Goal: Check status: Check status

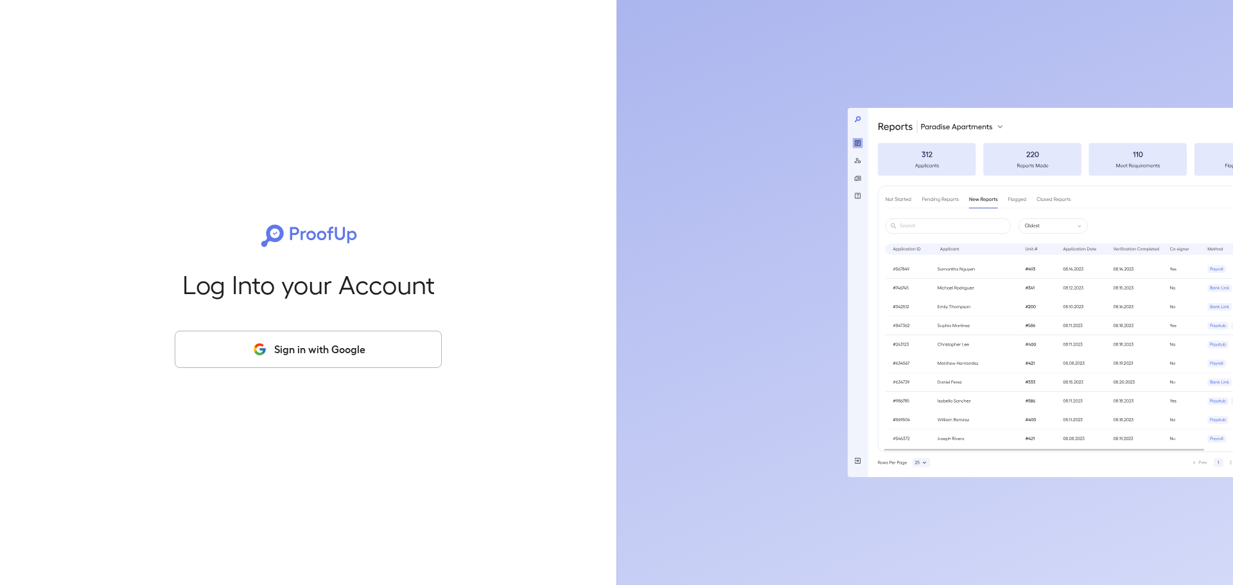
click at [364, 346] on button "Sign in with Google" at bounding box center [308, 349] width 267 height 37
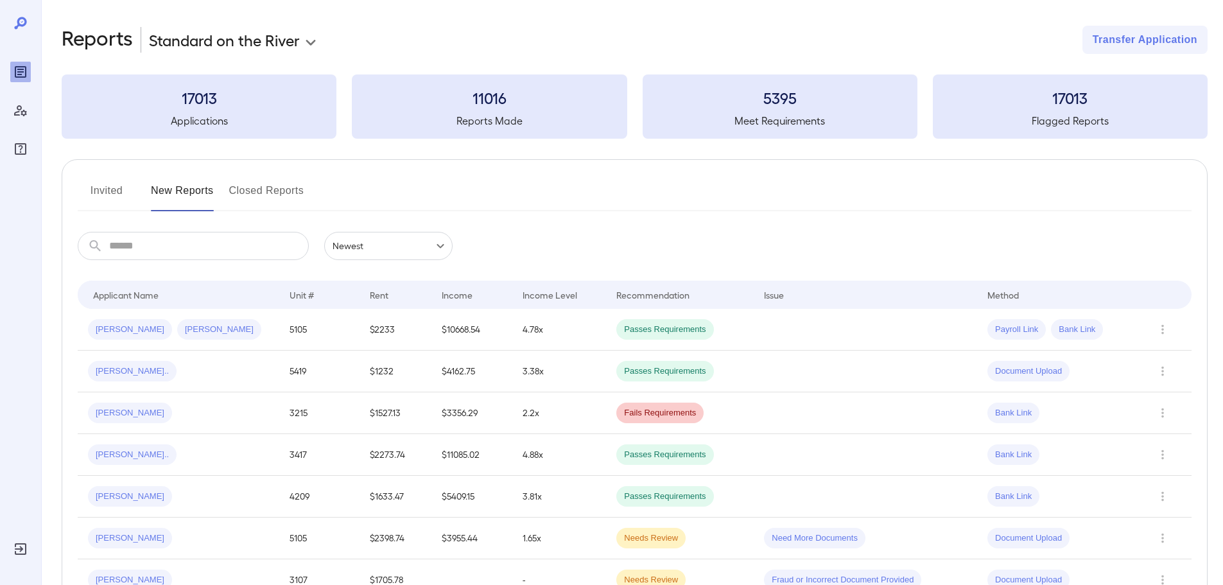
click at [112, 195] on button "Invited" at bounding box center [107, 195] width 58 height 31
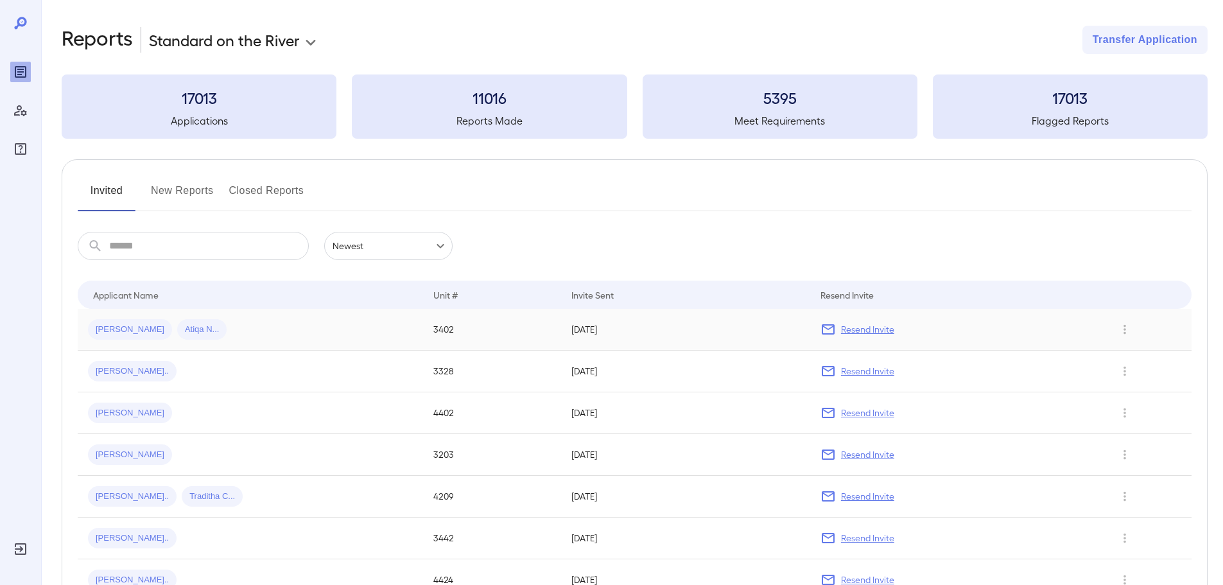
click at [106, 326] on span "[PERSON_NAME]" at bounding box center [130, 330] width 84 height 12
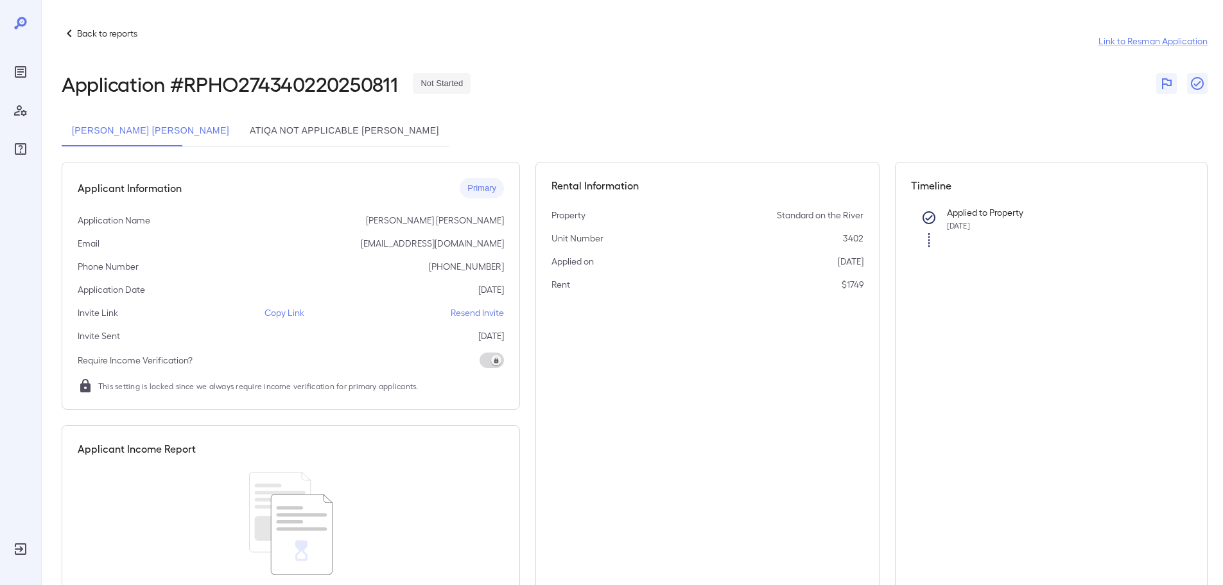
click at [110, 131] on button "[PERSON_NAME] [PERSON_NAME]" at bounding box center [151, 131] width 178 height 31
click at [266, 137] on button "Atiqa Not Applicable [PERSON_NAME]" at bounding box center [344, 131] width 210 height 31
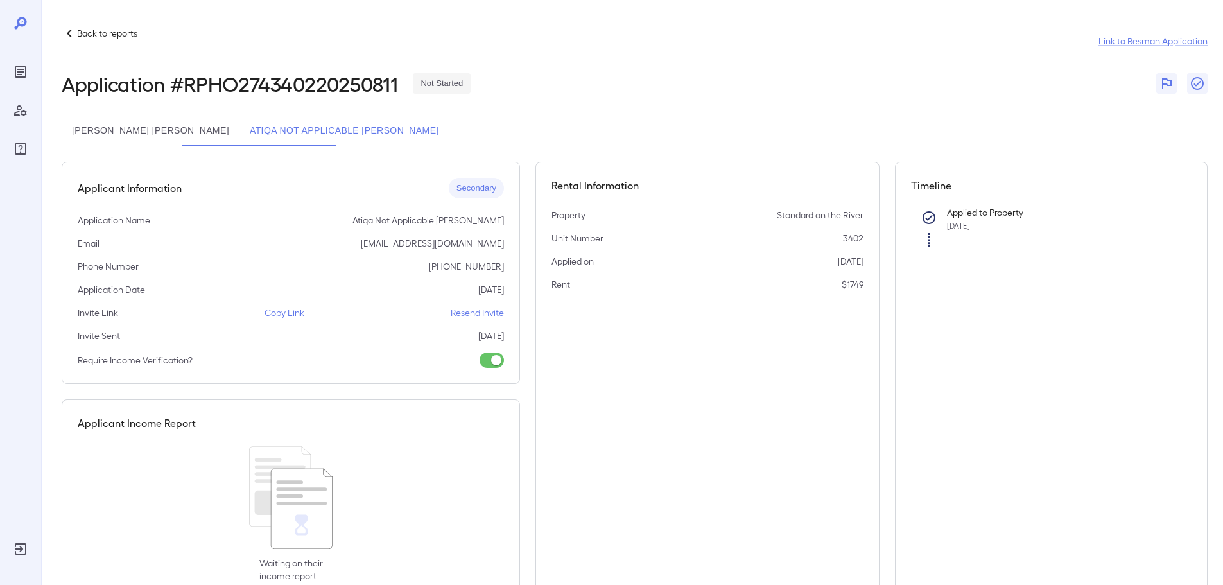
click at [114, 126] on button "[PERSON_NAME] [PERSON_NAME]" at bounding box center [151, 131] width 178 height 31
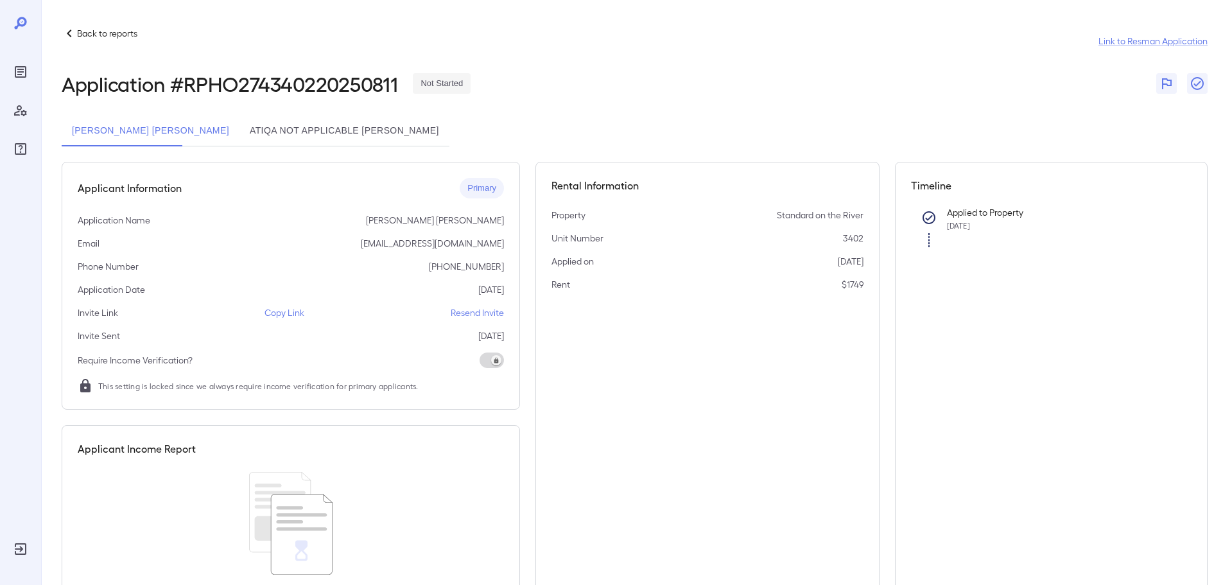
click at [472, 313] on p "Resend Invite" at bounding box center [477, 312] width 53 height 13
click at [239, 134] on button "Atiqa Not Applicable [PERSON_NAME]" at bounding box center [344, 131] width 210 height 31
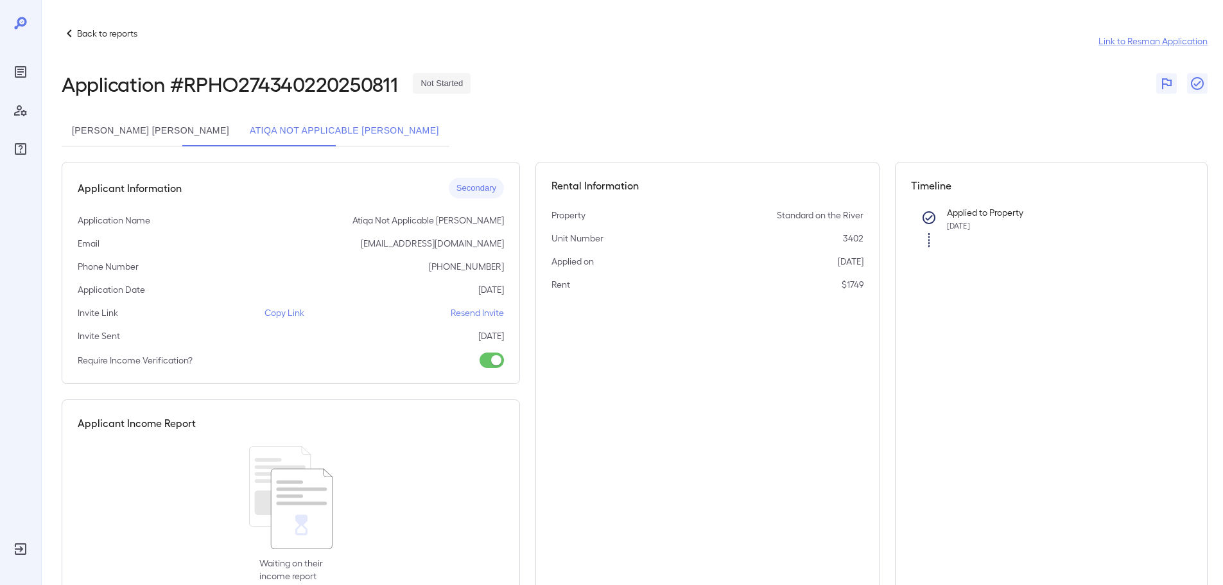
click at [103, 126] on button "[PERSON_NAME] [PERSON_NAME]" at bounding box center [151, 131] width 178 height 31
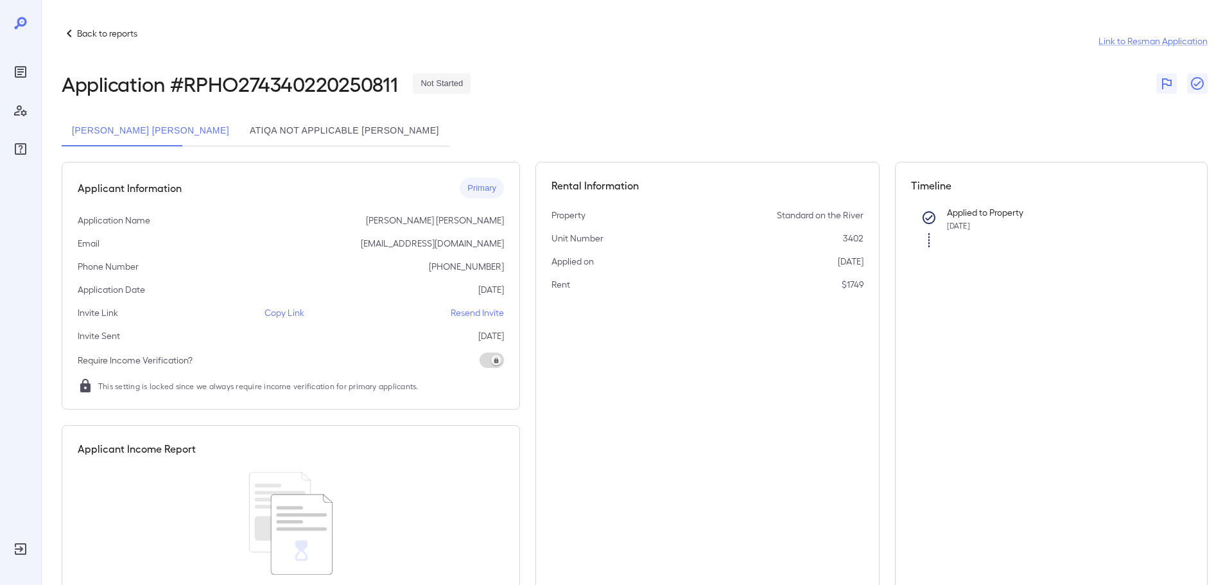
click at [491, 360] on span at bounding box center [492, 359] width 24 height 15
click at [492, 361] on span at bounding box center [492, 359] width 24 height 15
click at [494, 358] on span at bounding box center [492, 359] width 24 height 15
click at [621, 93] on div "Application # RPHO274340220250811 Not Started" at bounding box center [635, 83] width 1146 height 23
click at [497, 361] on span at bounding box center [492, 359] width 24 height 15
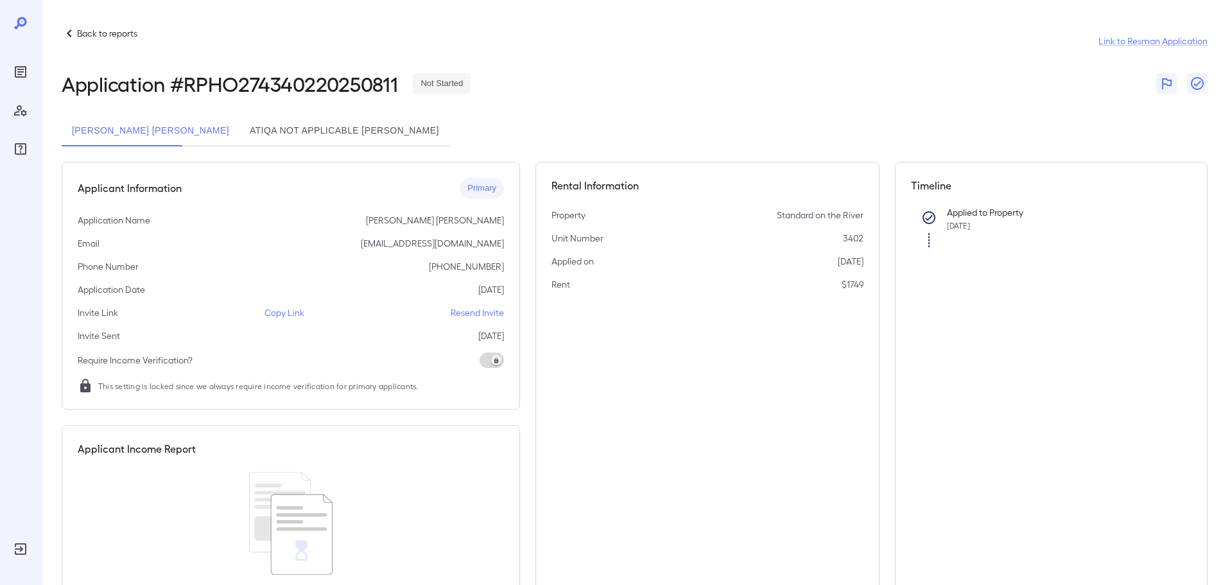
click at [514, 365] on div "Applicant Information Primary Application Name [PERSON_NAME] [PERSON_NAME] Emai…" at bounding box center [291, 286] width 458 height 248
click at [469, 363] on div "Require Income Verification?" at bounding box center [291, 359] width 426 height 15
click at [498, 364] on span at bounding box center [492, 359] width 24 height 15
click at [164, 365] on p "Require Income Verification?" at bounding box center [135, 360] width 115 height 13
click at [487, 361] on span at bounding box center [492, 359] width 24 height 15
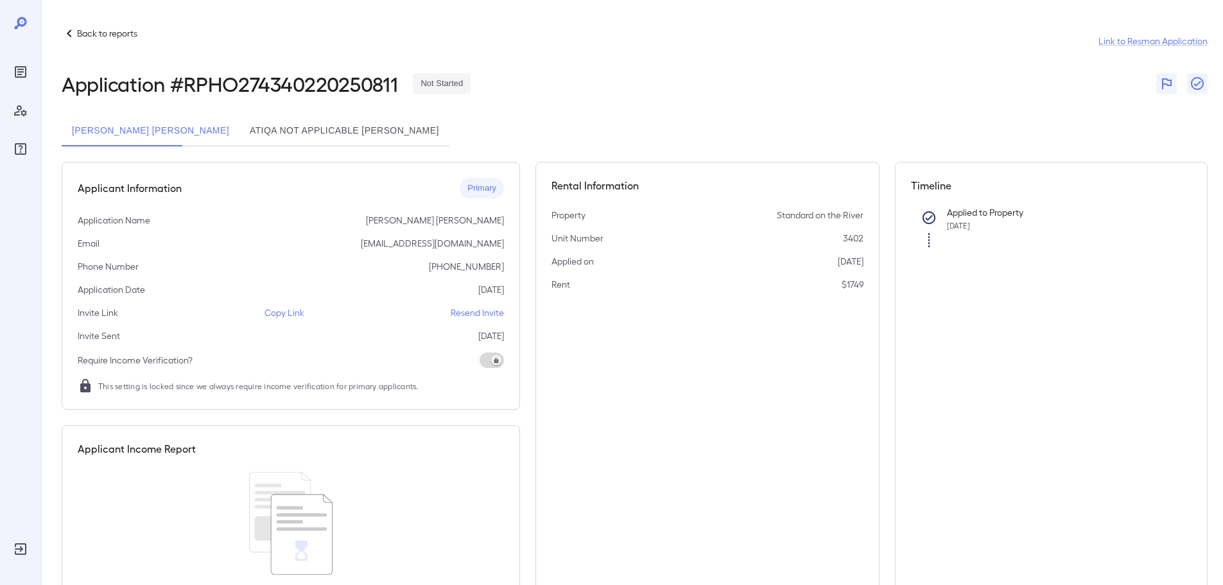
click at [239, 132] on button "Atiqa Not Applicable [PERSON_NAME]" at bounding box center [344, 131] width 210 height 31
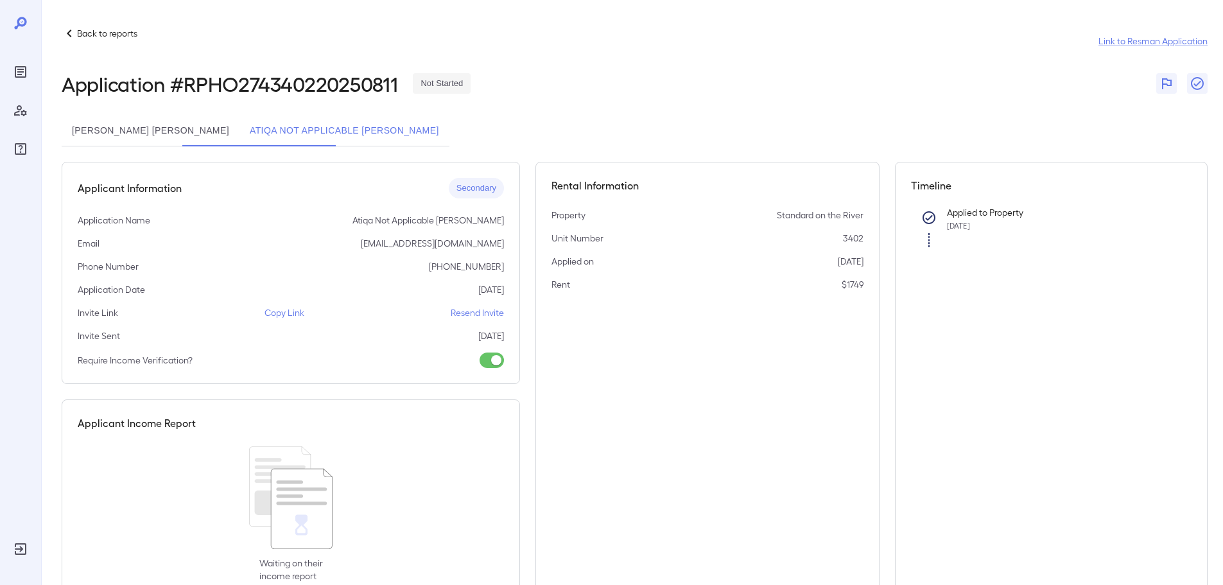
click at [123, 128] on button "[PERSON_NAME] [PERSON_NAME]" at bounding box center [151, 131] width 178 height 31
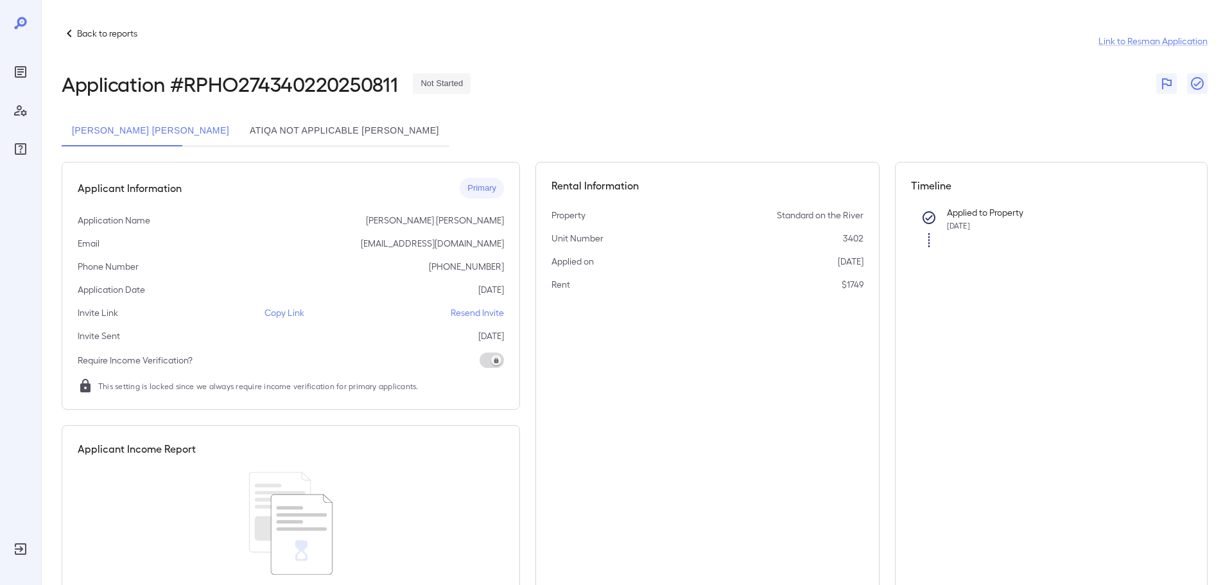
click at [142, 135] on button "[PERSON_NAME] [PERSON_NAME]" at bounding box center [151, 131] width 178 height 31
click at [123, 131] on button "[PERSON_NAME] [PERSON_NAME]" at bounding box center [151, 131] width 178 height 31
click at [254, 131] on button "Atiqa Not Applicable [PERSON_NAME]" at bounding box center [344, 131] width 210 height 31
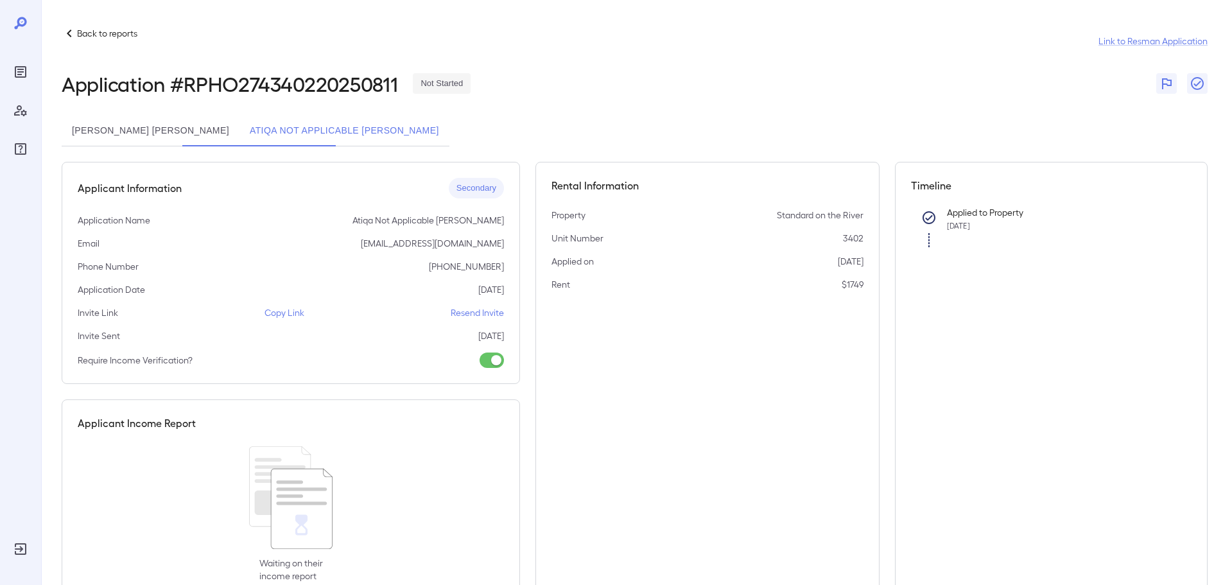
click at [539, 142] on div "[PERSON_NAME] [PERSON_NAME] Atiqa Not Applicable [PERSON_NAME]" at bounding box center [635, 131] width 1146 height 31
drag, startPoint x: 98, startPoint y: 127, endPoint x: 324, endPoint y: 191, distance: 234.2
click at [100, 127] on button "[PERSON_NAME] [PERSON_NAME]" at bounding box center [151, 131] width 178 height 31
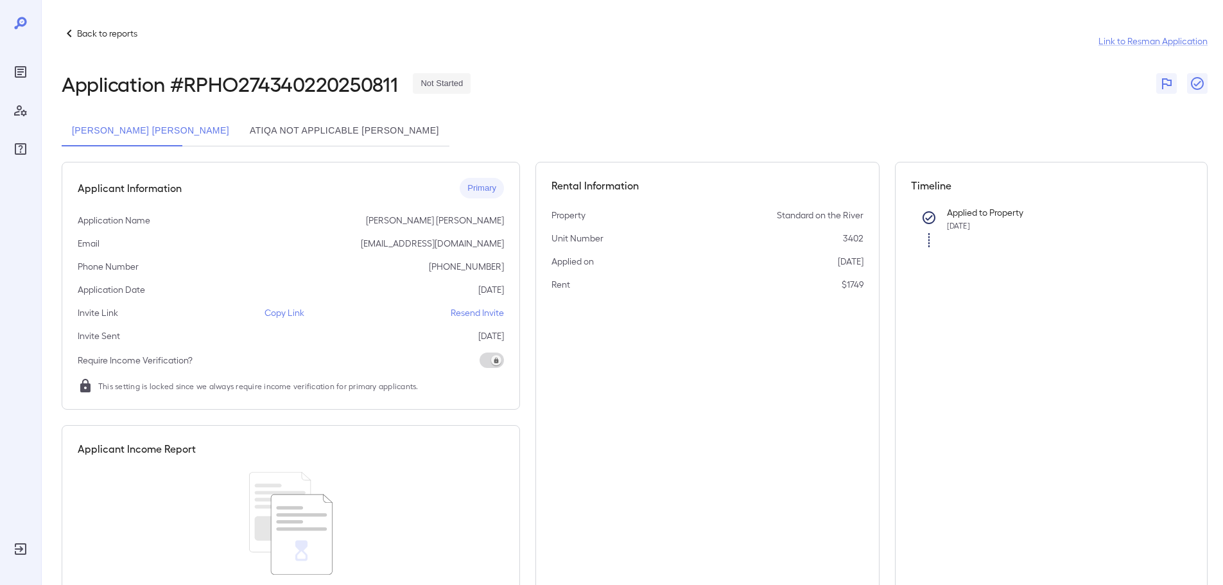
click at [534, 137] on div "[PERSON_NAME] [PERSON_NAME] Atiqa Not Applicable [PERSON_NAME]" at bounding box center [635, 131] width 1146 height 31
click at [496, 360] on span at bounding box center [492, 359] width 24 height 15
click at [1168, 86] on icon "button" at bounding box center [1167, 83] width 10 height 11
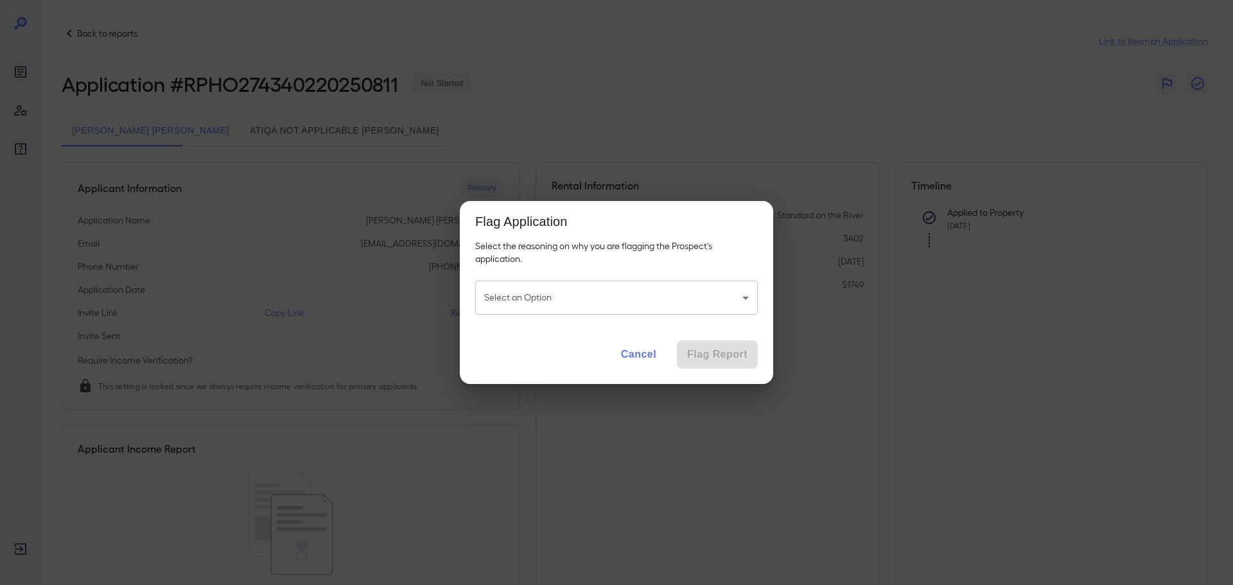
click at [627, 292] on body "Back to reports Link to Resman Application Application # RPHO274340220250811 No…" at bounding box center [616, 292] width 1233 height 585
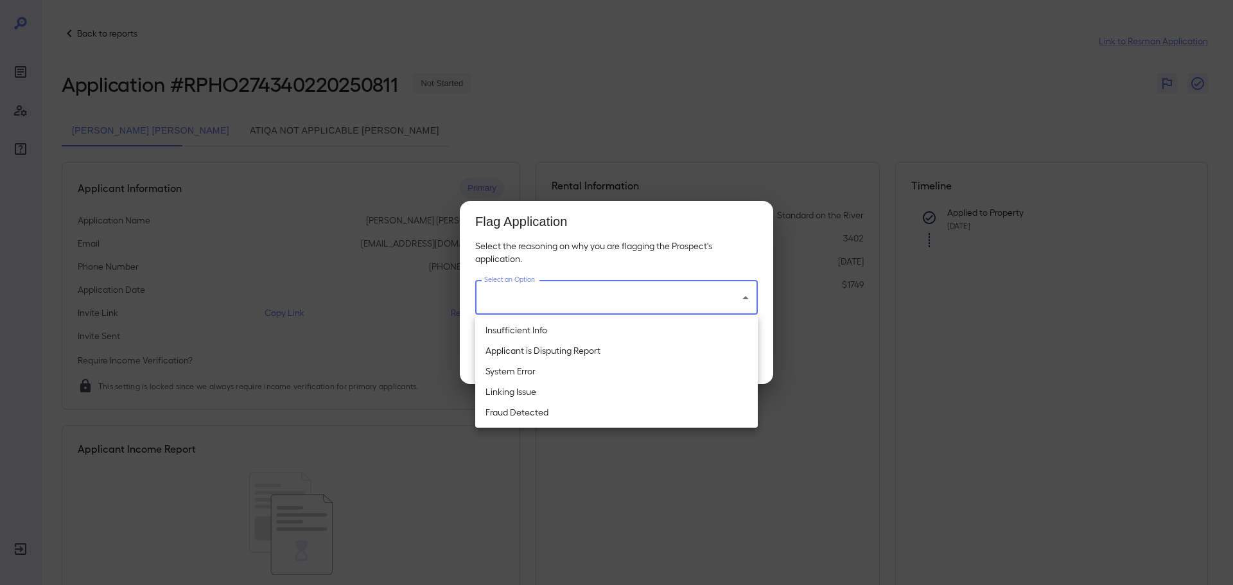
click at [713, 149] on div at bounding box center [616, 292] width 1233 height 585
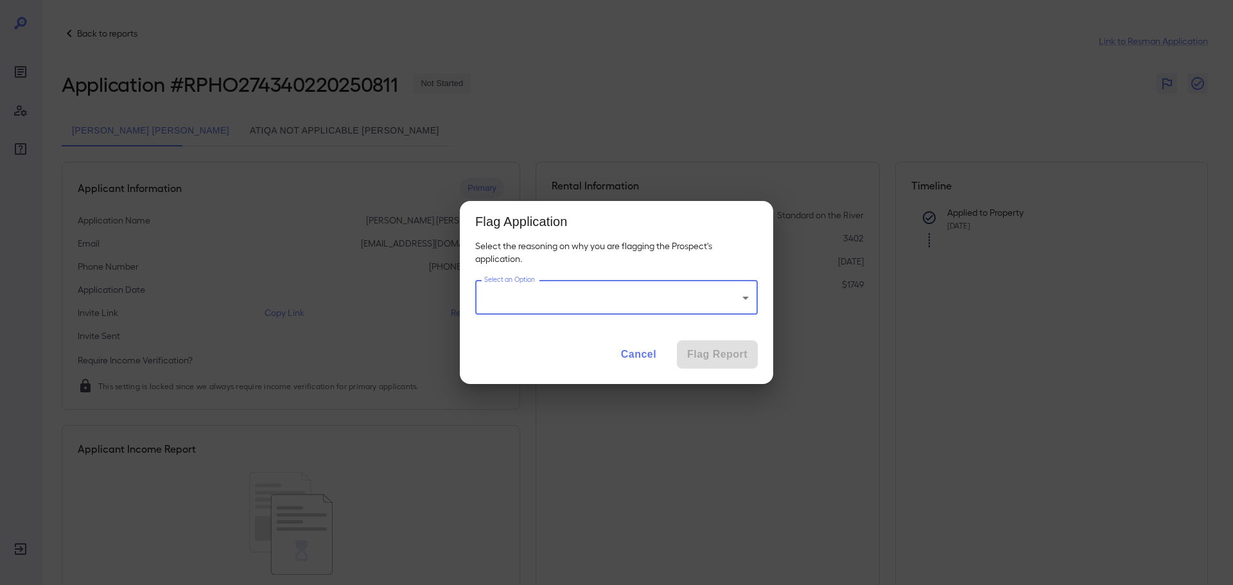
click at [634, 354] on button "Cancel" at bounding box center [639, 354] width 56 height 28
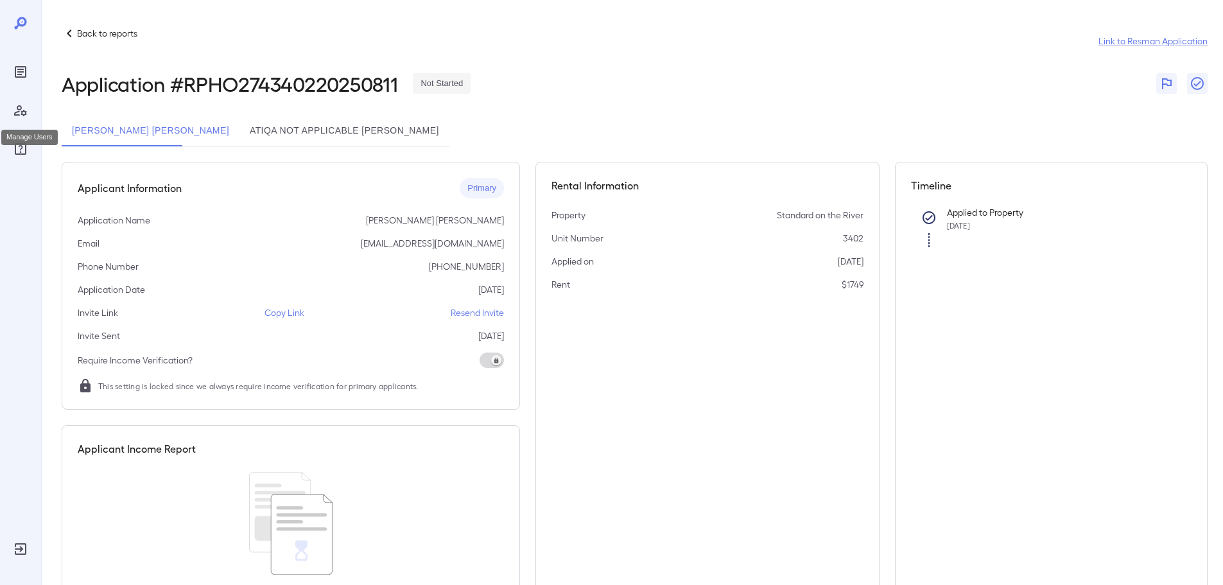
click at [19, 113] on icon "Manage Users" at bounding box center [20, 110] width 15 height 15
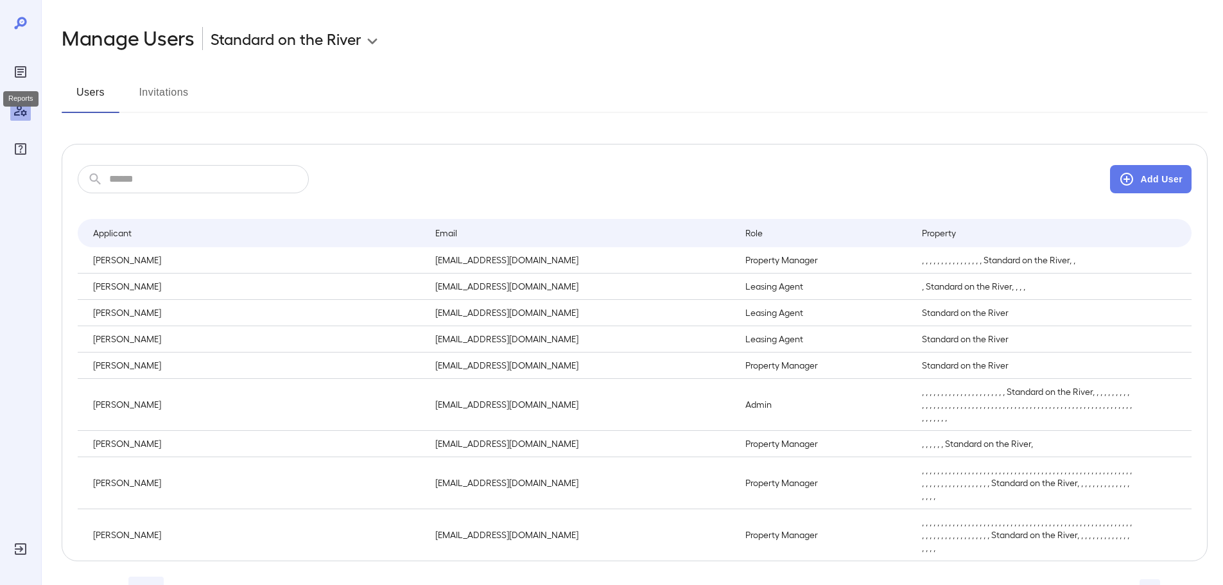
click at [19, 74] on icon "Reports" at bounding box center [20, 72] width 6 height 6
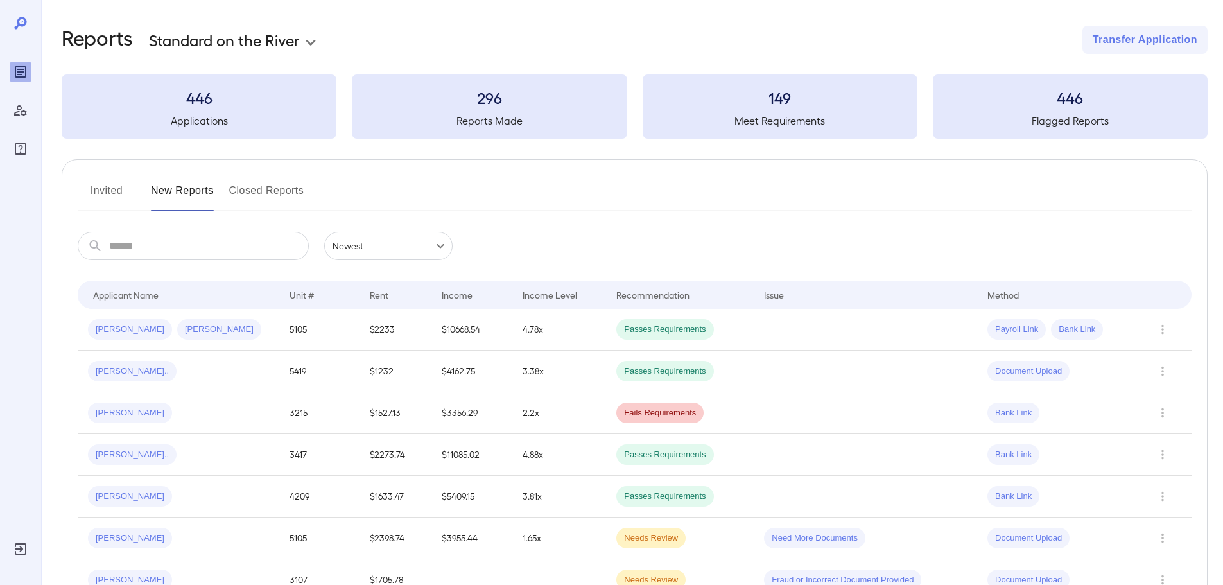
click at [98, 193] on button "Invited" at bounding box center [107, 195] width 58 height 31
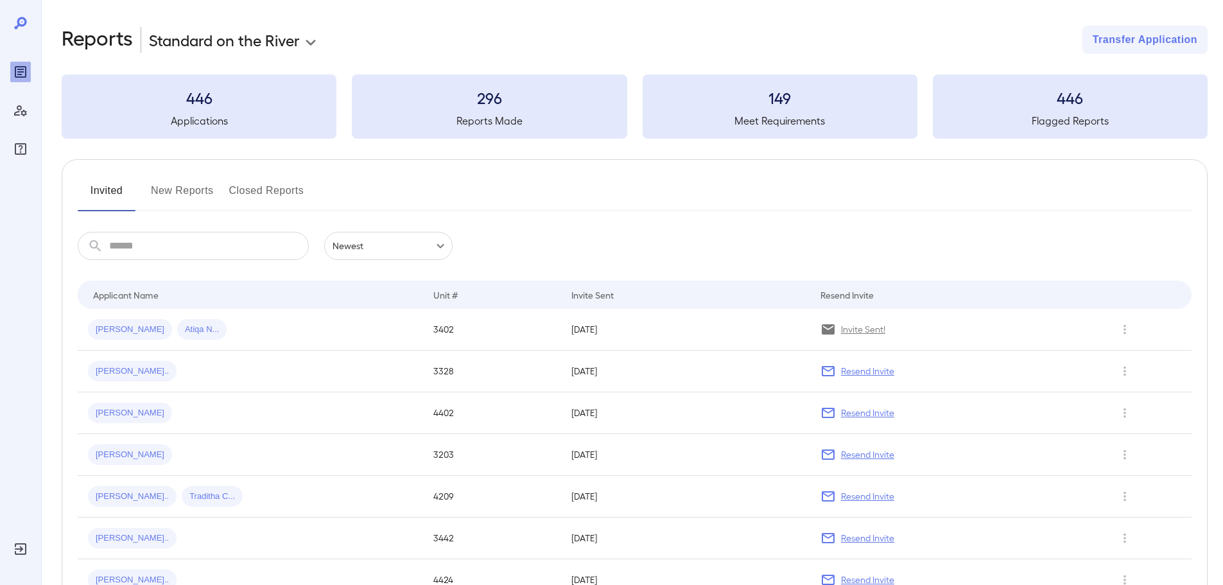
scroll to position [128, 0]
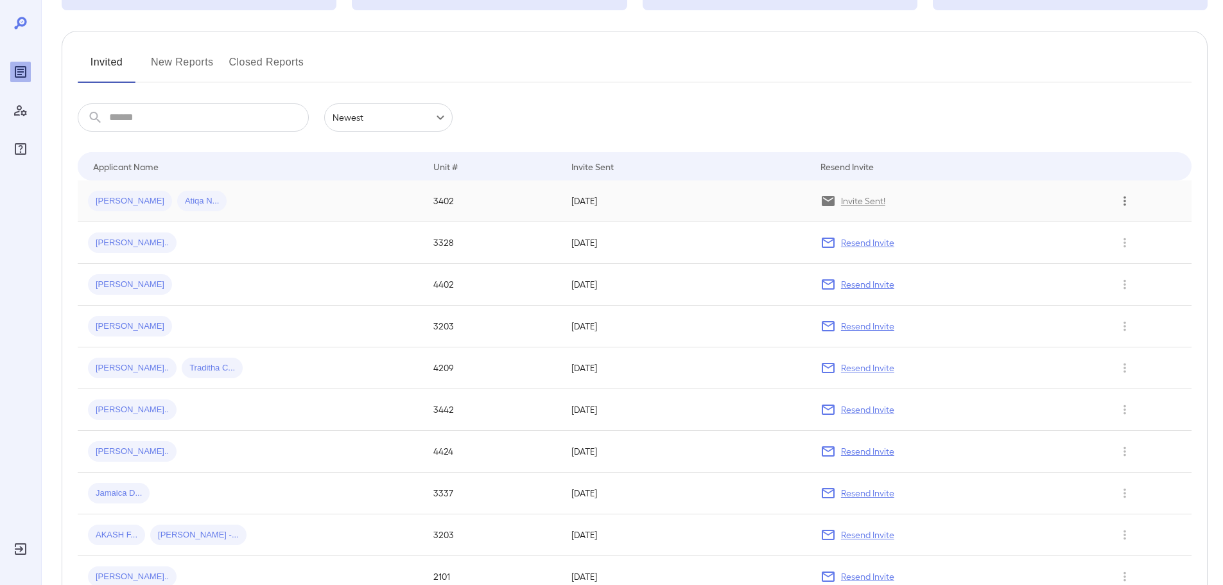
click at [1131, 195] on icon "Row Actions" at bounding box center [1125, 200] width 14 height 15
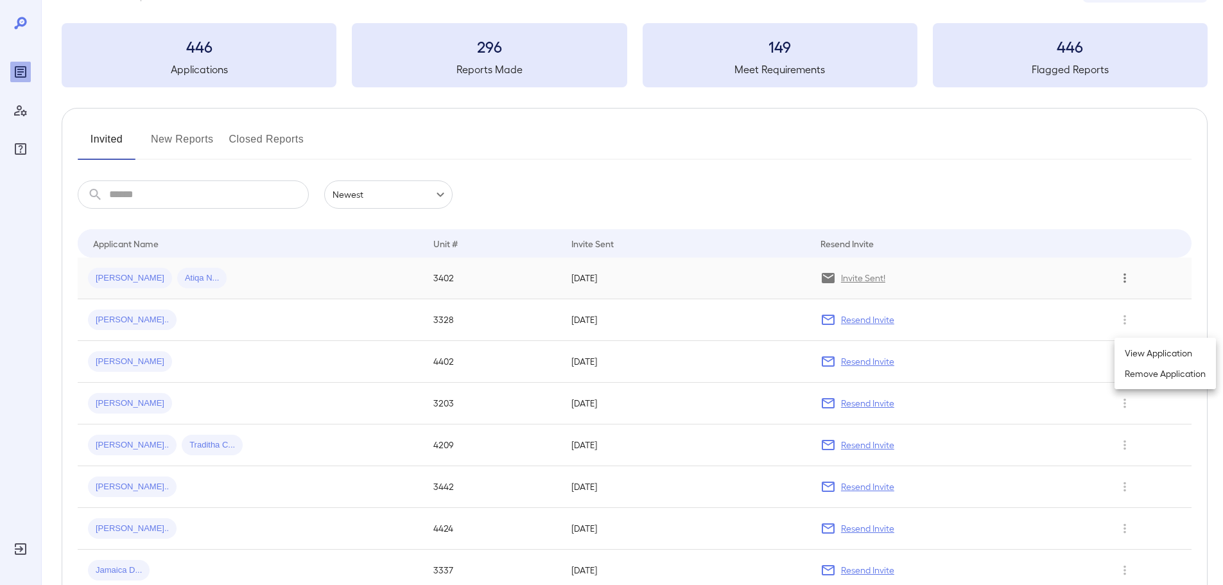
scroll to position [0, 0]
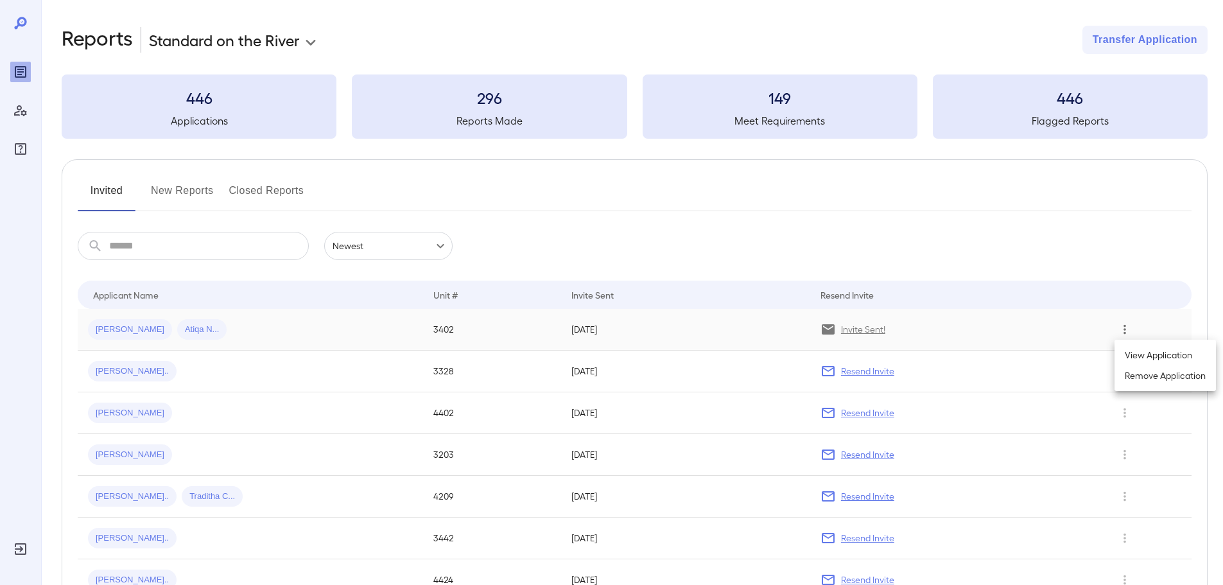
click at [19, 149] on div at bounding box center [611, 292] width 1223 height 585
click at [24, 155] on icon "FAQ" at bounding box center [20, 148] width 15 height 15
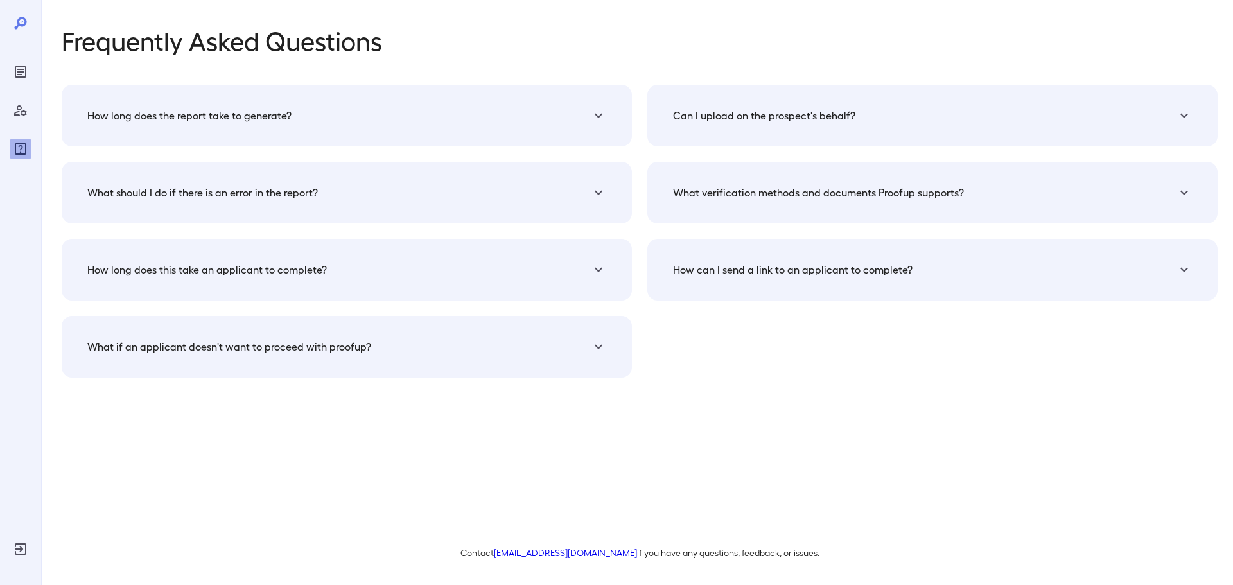
click at [503, 131] on div "How long does the report take to generate? The verification report generation t…" at bounding box center [347, 116] width 570 height 62
click at [598, 116] on icon at bounding box center [598, 115] width 15 height 15
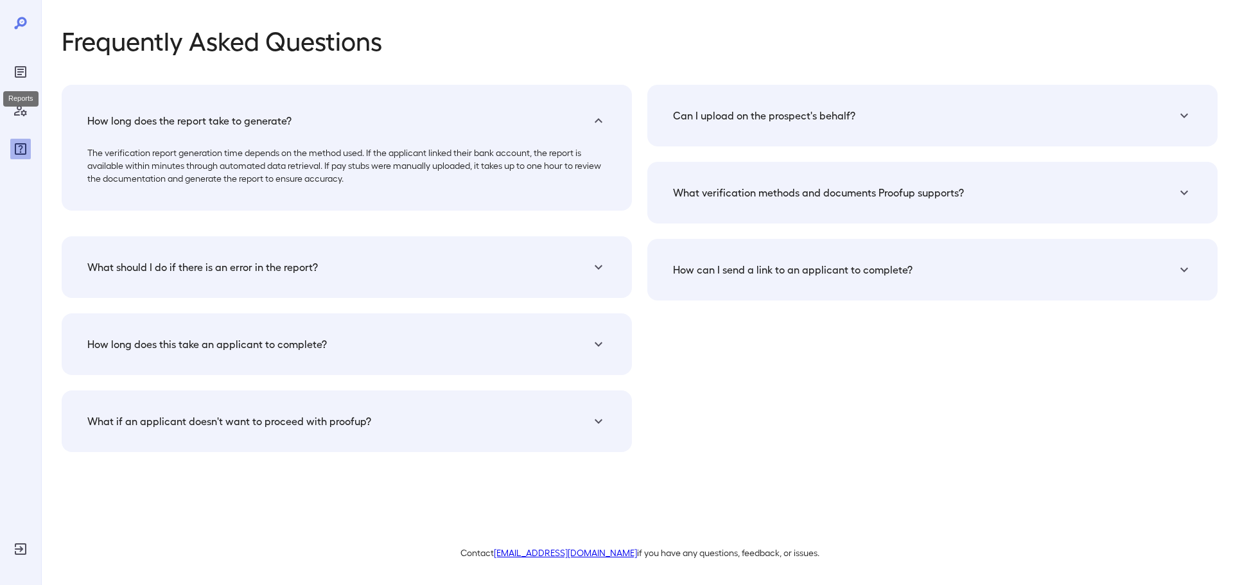
click at [23, 65] on icon "Reports" at bounding box center [20, 71] width 15 height 15
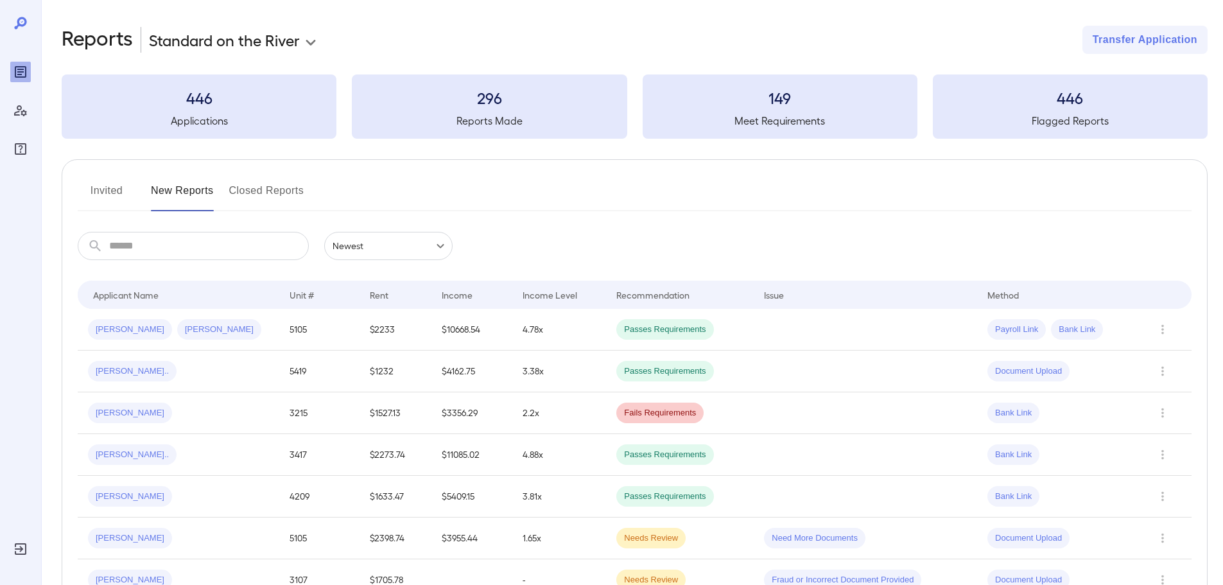
click at [22, 21] on icon at bounding box center [20, 22] width 15 height 15
click at [105, 192] on button "Invited" at bounding box center [107, 195] width 58 height 31
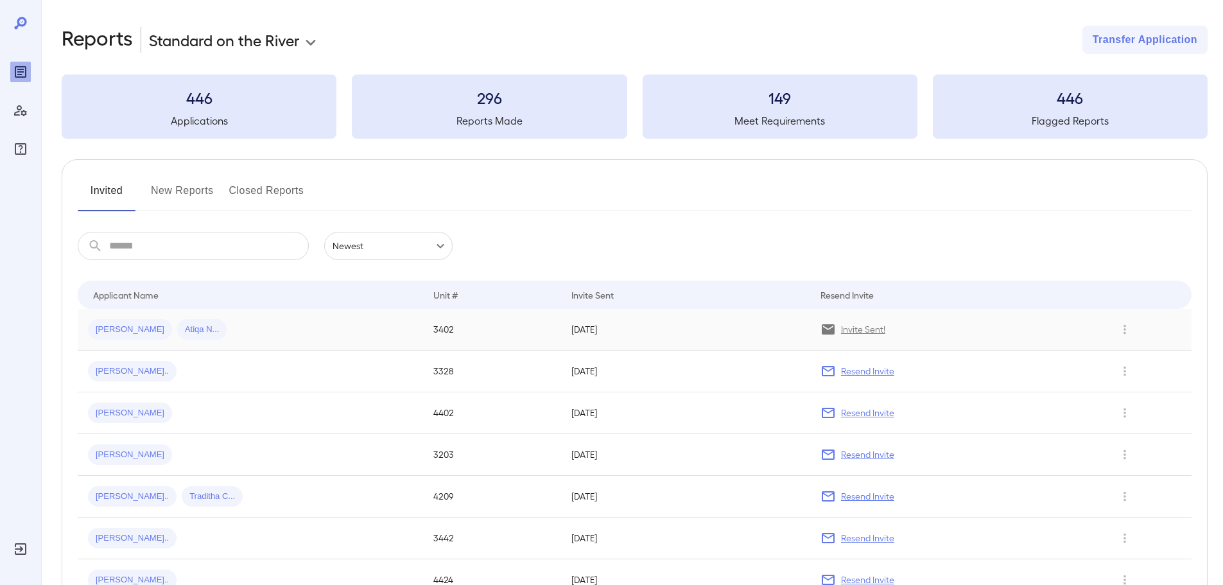
click at [105, 331] on span "[PERSON_NAME]" at bounding box center [130, 330] width 84 height 12
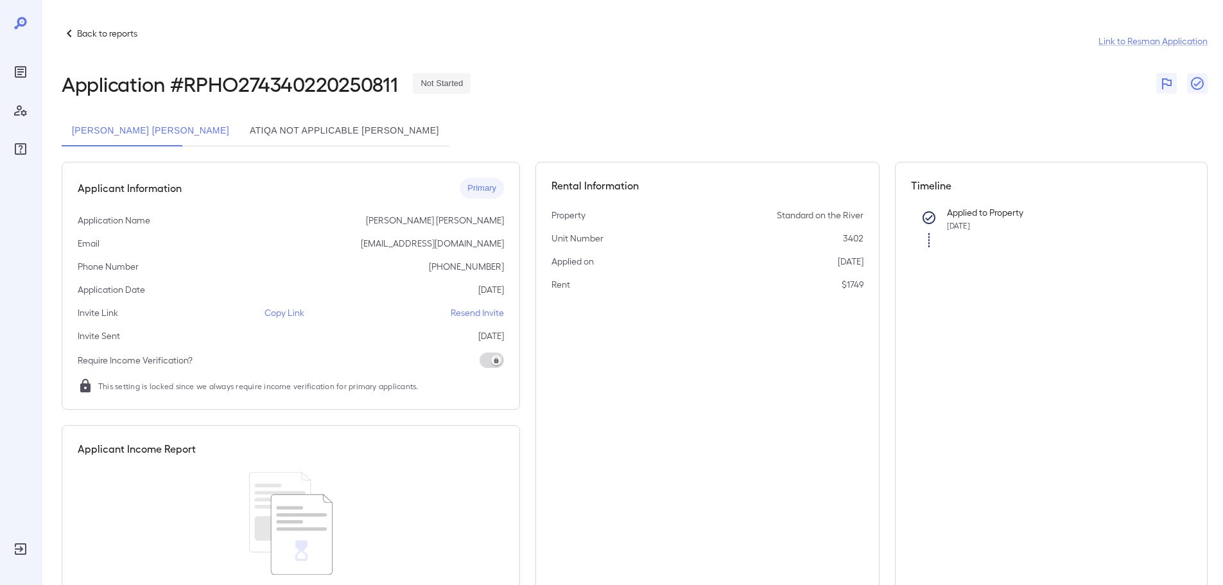
click at [498, 360] on span at bounding box center [492, 359] width 24 height 15
click at [492, 358] on span at bounding box center [492, 359] width 24 height 15
click at [494, 363] on span at bounding box center [492, 359] width 24 height 15
click at [87, 388] on icon at bounding box center [85, 385] width 10 height 13
click at [130, 381] on span "This setting is locked since we always require income verification for primary …" at bounding box center [258, 385] width 320 height 13
